Goal: Task Accomplishment & Management: Manage account settings

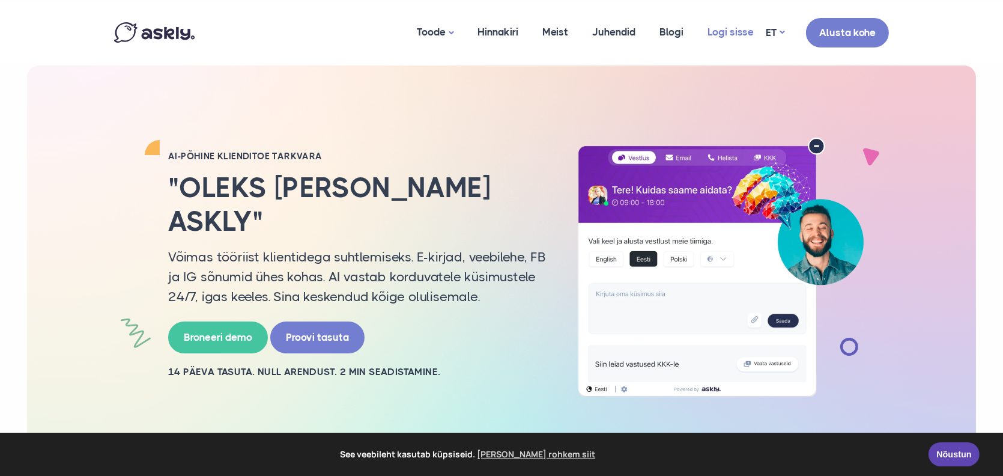
click at [736, 35] on link "Logi sisse" at bounding box center [731, 32] width 70 height 58
click at [727, 32] on link "Logi sisse" at bounding box center [731, 32] width 70 height 58
click at [746, 26] on link "Logi sisse" at bounding box center [731, 32] width 70 height 58
